Goal: Task Accomplishment & Management: Manage account settings

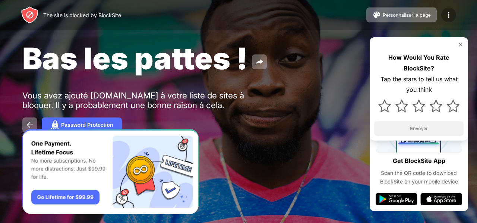
click at [454, 17] on div at bounding box center [448, 14] width 15 height 15
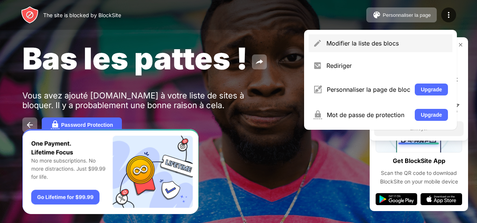
click at [401, 45] on div "Modifier la liste des blocs" at bounding box center [386, 42] width 121 height 7
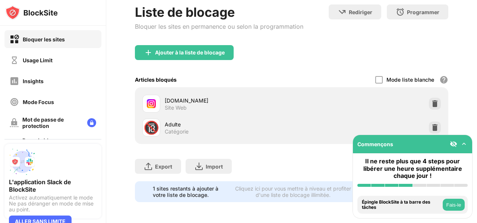
scroll to position [47, 0]
click at [429, 98] on div at bounding box center [435, 104] width 12 height 12
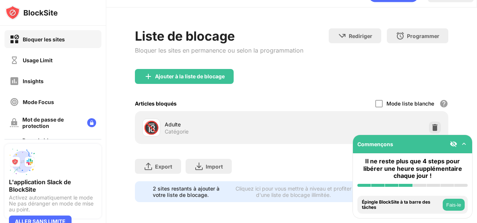
scroll to position [23, 0]
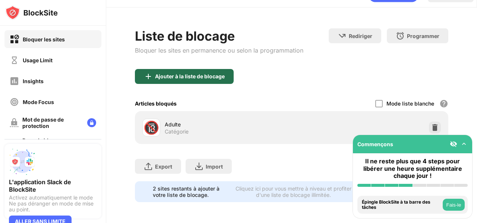
click at [214, 78] on div "Ajouter à la liste de blocage" at bounding box center [184, 76] width 99 height 15
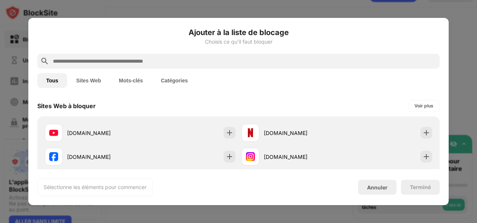
scroll to position [108, 0]
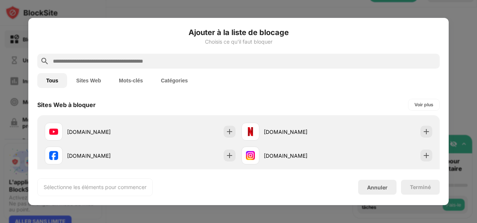
click at [276, 154] on div "[DOMAIN_NAME]" at bounding box center [300, 156] width 73 height 8
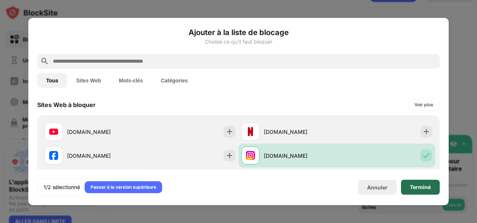
click at [410, 190] on div "Terminé" at bounding box center [420, 187] width 21 height 6
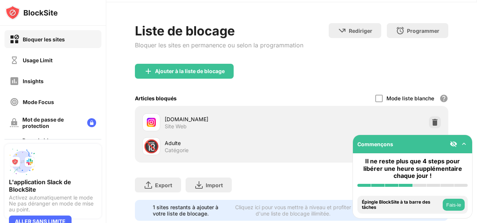
scroll to position [47, 0]
